Goal: Task Accomplishment & Management: Manage account settings

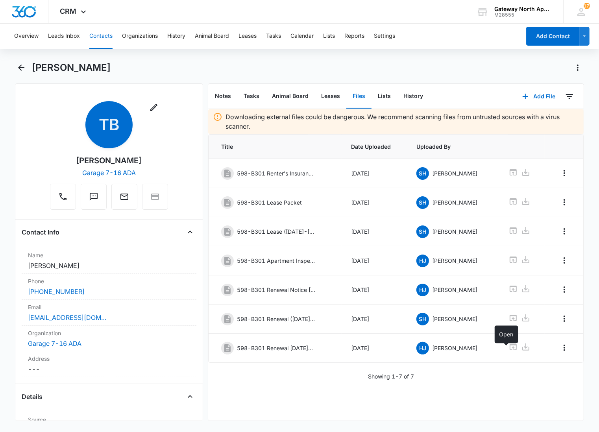
click at [104, 31] on button "Contacts" at bounding box center [100, 36] width 23 height 25
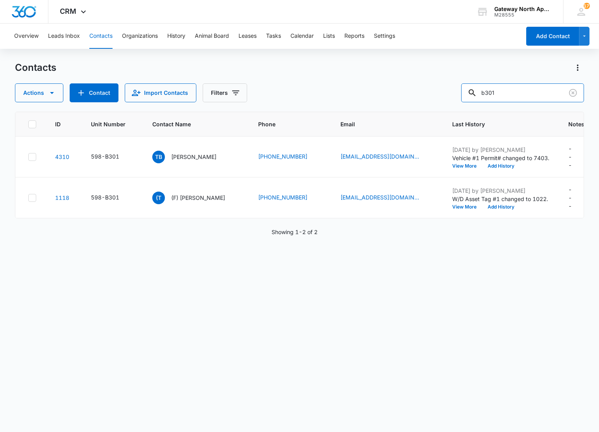
drag, startPoint x: 509, startPoint y: 95, endPoint x: 448, endPoint y: 95, distance: 61.0
click at [448, 95] on div "Actions Contact Import Contacts Filters b301" at bounding box center [300, 92] width 570 height 19
type input "g106"
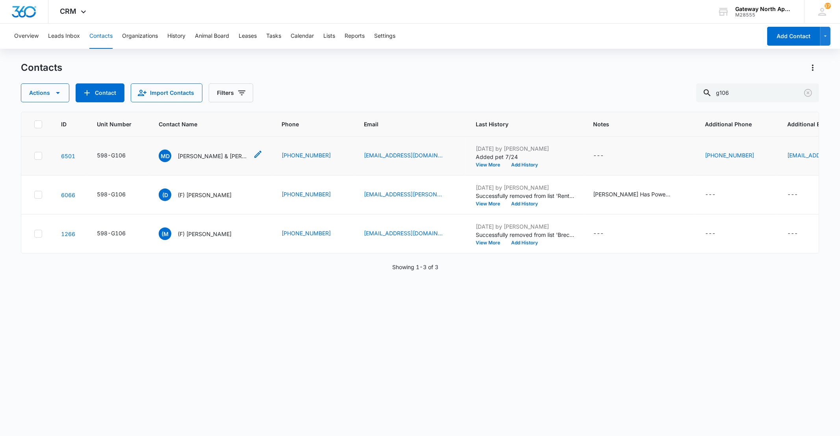
click at [210, 152] on p "[PERSON_NAME] & [PERSON_NAME]" at bounding box center [213, 156] width 71 height 8
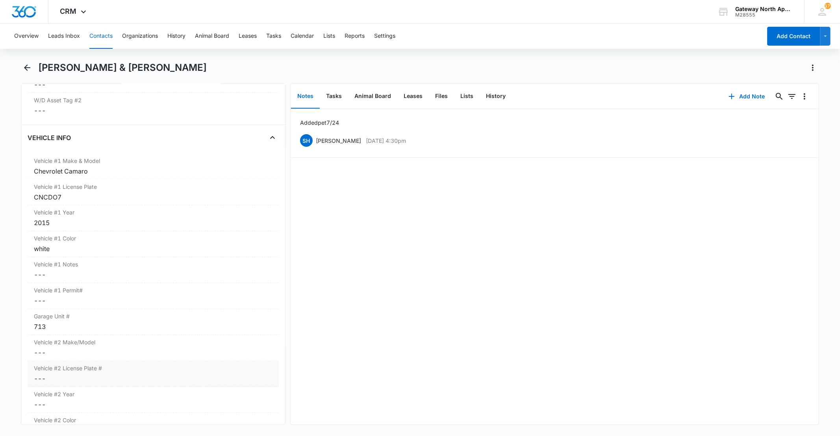
scroll to position [1182, 0]
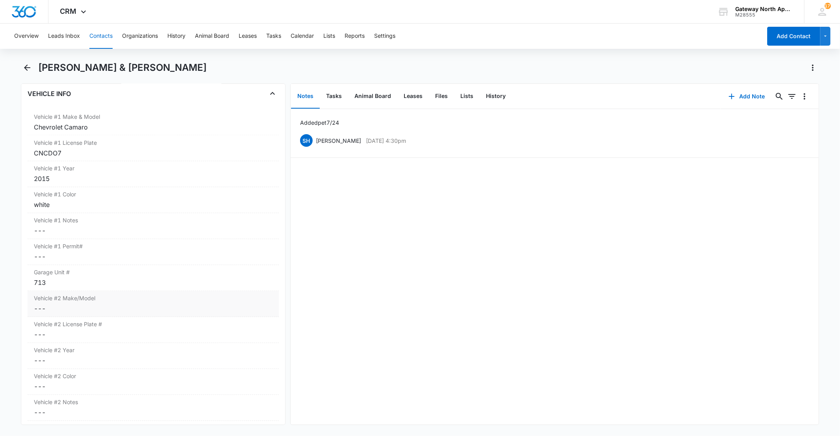
click at [94, 314] on dd "Cancel Save Changes ---" at bounding box center [153, 308] width 238 height 9
click at [93, 320] on input "Vehicle #2 Make/Model" at bounding box center [152, 315] width 241 height 19
type input "Ford Focus"
click at [263, 336] on button "Save Changes" at bounding box center [251, 338] width 45 height 15
click at [75, 365] on dd "Cancel Save Changes ---" at bounding box center [153, 360] width 238 height 9
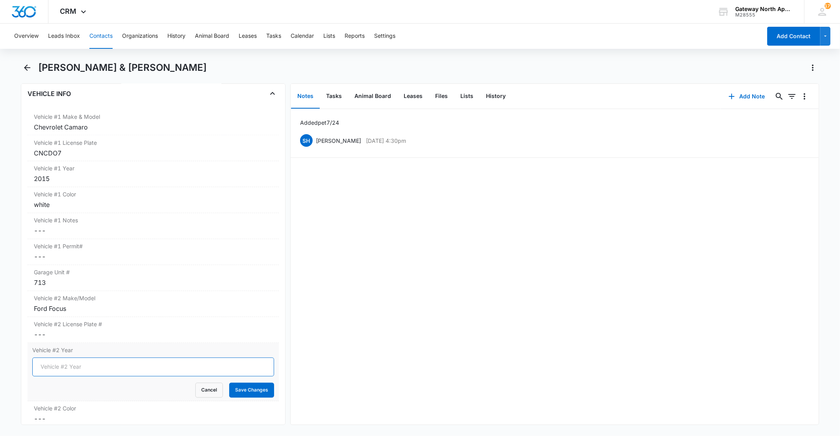
click at [72, 369] on input "Vehicle #2 Year" at bounding box center [152, 367] width 241 height 19
type input "2014"
click at [233, 395] on button "Save Changes" at bounding box center [251, 390] width 45 height 15
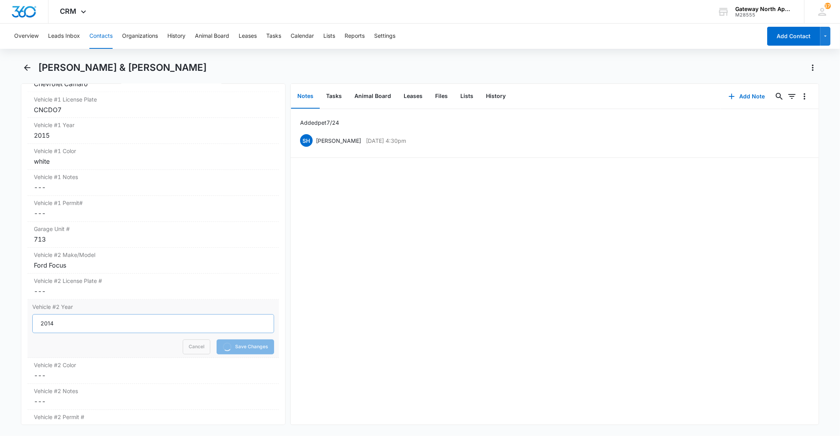
scroll to position [1225, 0]
click at [58, 345] on dd "Cancel Save Changes ---" at bounding box center [153, 343] width 238 height 9
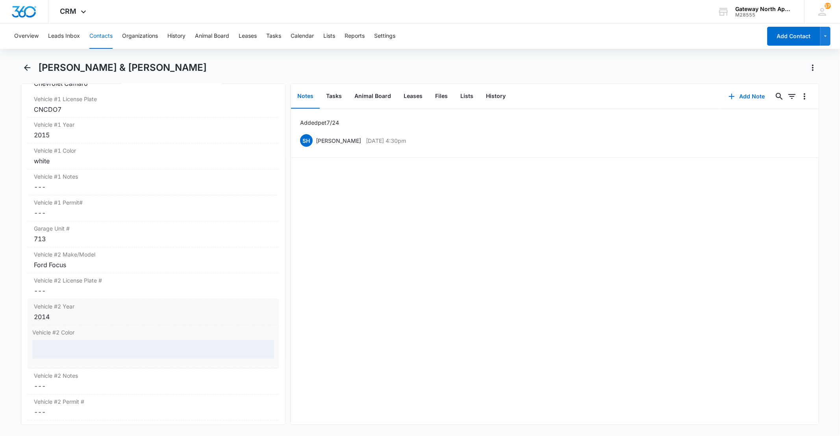
click at [58, 351] on div at bounding box center [152, 349] width 241 height 19
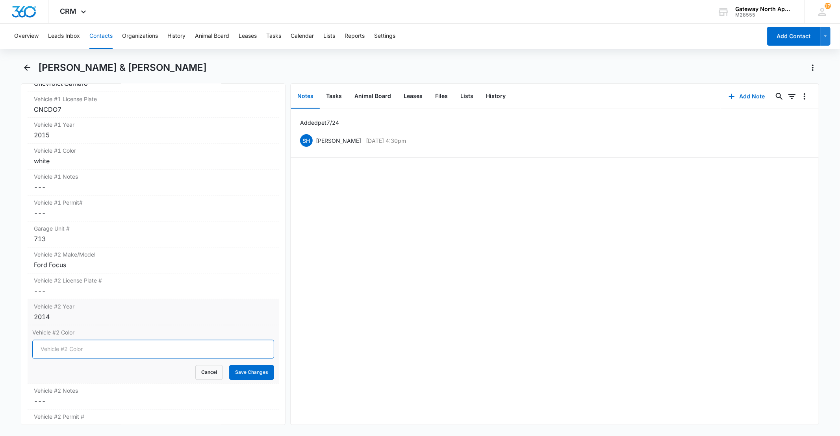
click at [58, 351] on input "Vehicle #2 Color" at bounding box center [152, 349] width 241 height 19
type input "Black"
click at [245, 369] on button "Save Changes" at bounding box center [251, 372] width 45 height 15
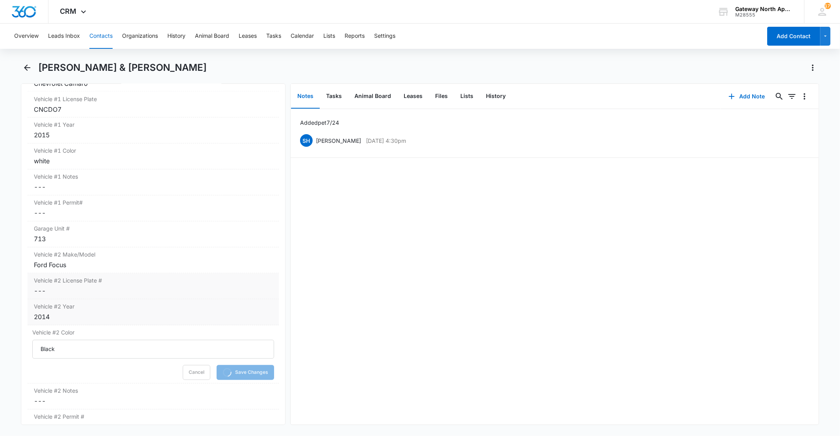
click at [76, 293] on dd "Cancel Save Changes ---" at bounding box center [153, 291] width 238 height 9
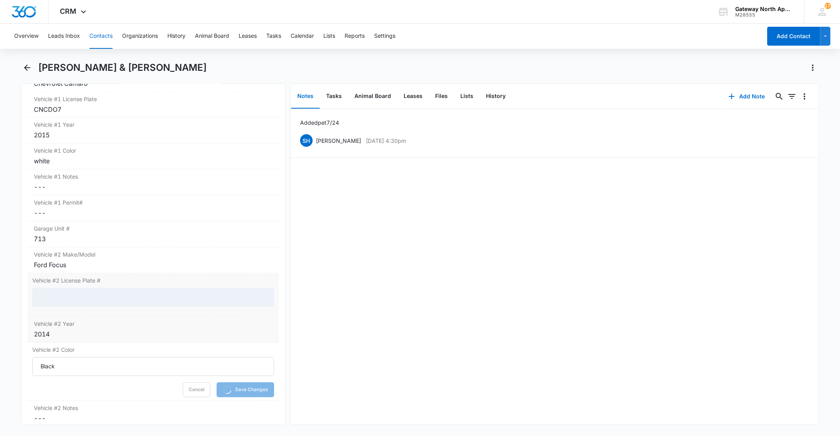
click at [68, 297] on div at bounding box center [152, 297] width 241 height 19
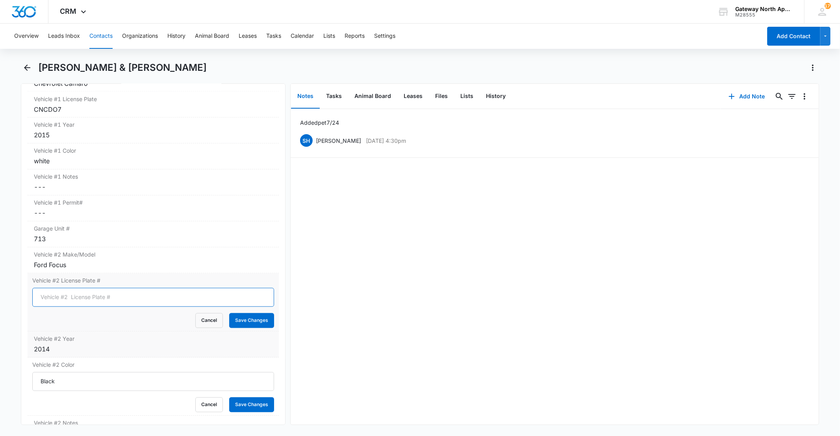
click at [69, 304] on input "Vehicle #2 License Plate #" at bounding box center [152, 297] width 241 height 19
type input "temp"
click at [252, 322] on button "Save Changes" at bounding box center [251, 321] width 45 height 15
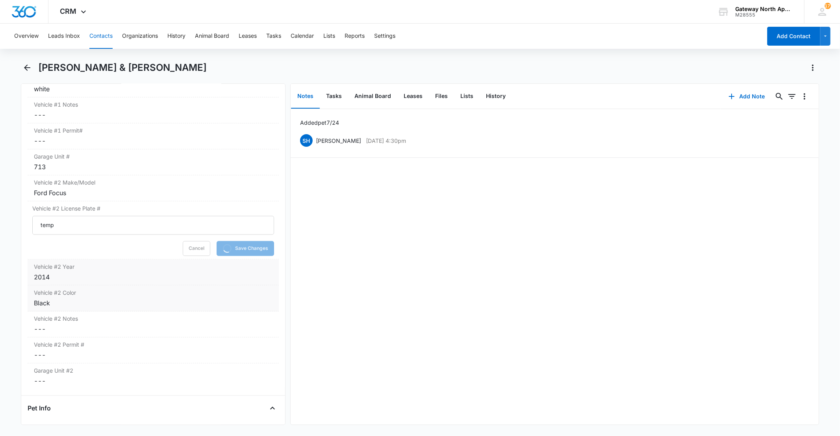
scroll to position [1313, 0]
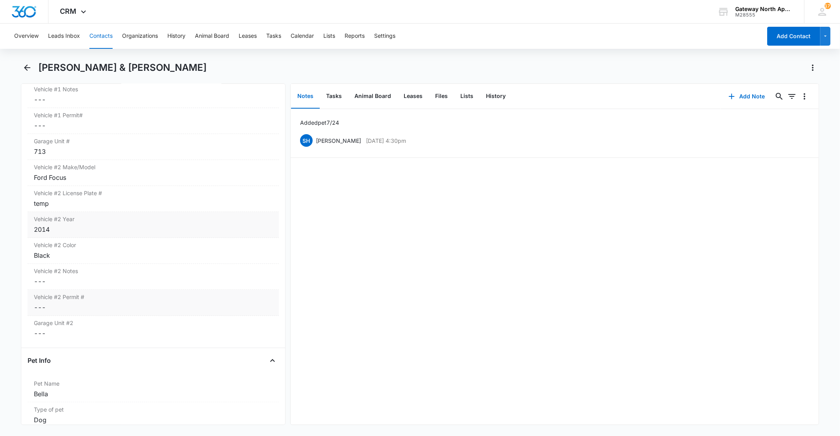
click at [150, 297] on label "Vehicle #2 Permit #" at bounding box center [153, 297] width 238 height 8
click at [76, 312] on div at bounding box center [152, 314] width 241 height 19
drag, startPoint x: 76, startPoint y: 319, endPoint x: 74, endPoint y: 323, distance: 4.2
click at [74, 323] on input "Vehicle #2 Permit #" at bounding box center [152, 314] width 241 height 19
click at [55, 314] on input "WH -3058" at bounding box center [152, 314] width 241 height 19
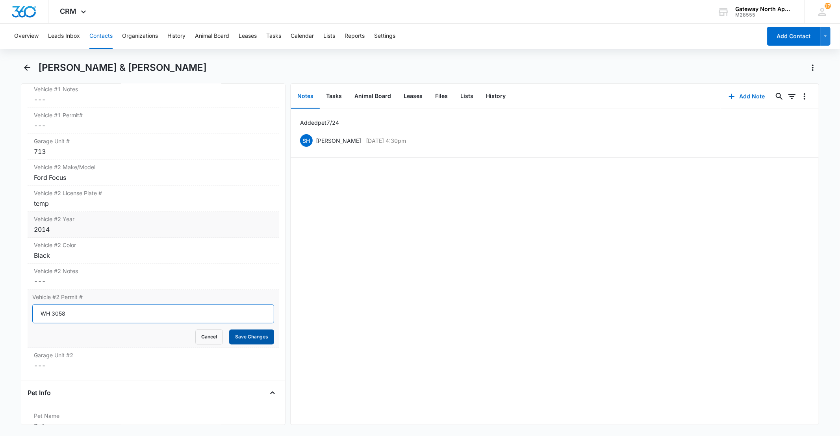
type input "WH 3058"
click at [236, 332] on button "Save Changes" at bounding box center [251, 337] width 45 height 15
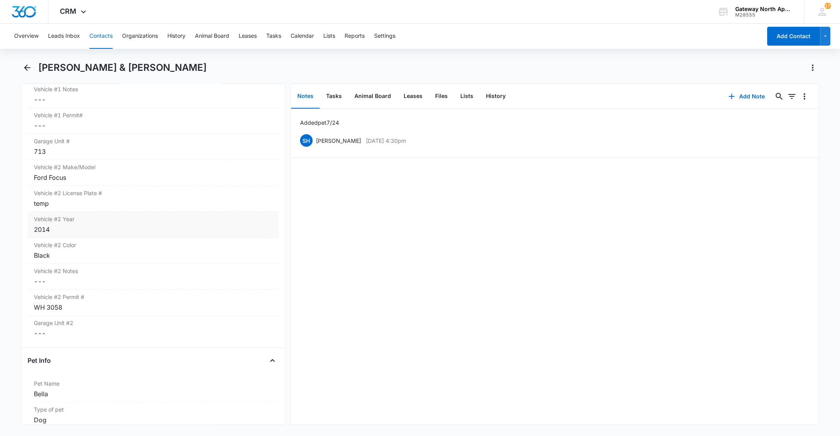
scroll to position [1315, 0]
